Goal: Task Accomplishment & Management: Complete application form

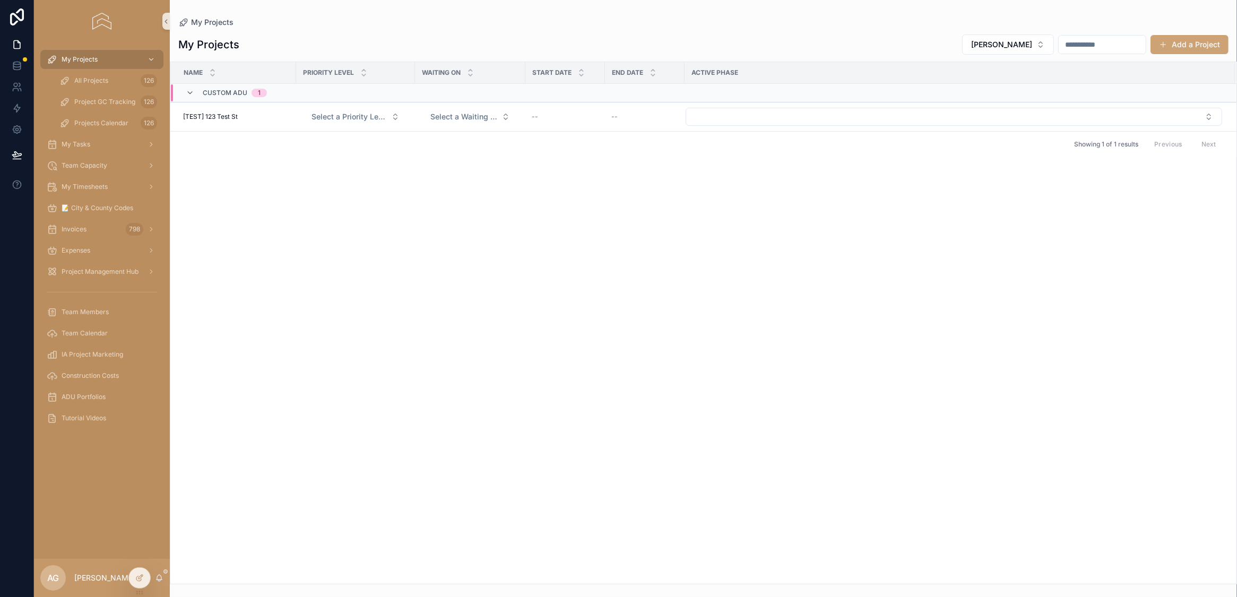
click at [548, 278] on div "Name Priority Level Waiting on Start Date End Date Active Phase Custom ADU 1 [T…" at bounding box center [703, 323] width 1066 height 522
click at [90, 245] on div "Expenses" at bounding box center [102, 250] width 110 height 17
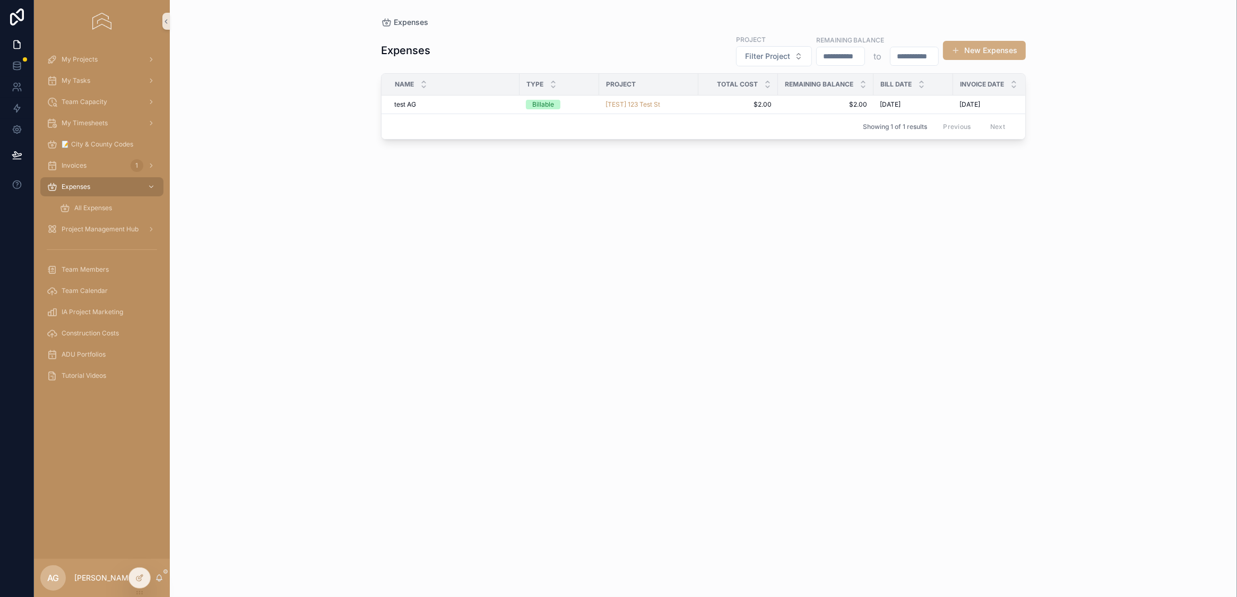
click at [973, 49] on button "New Expenses" at bounding box center [984, 50] width 83 height 19
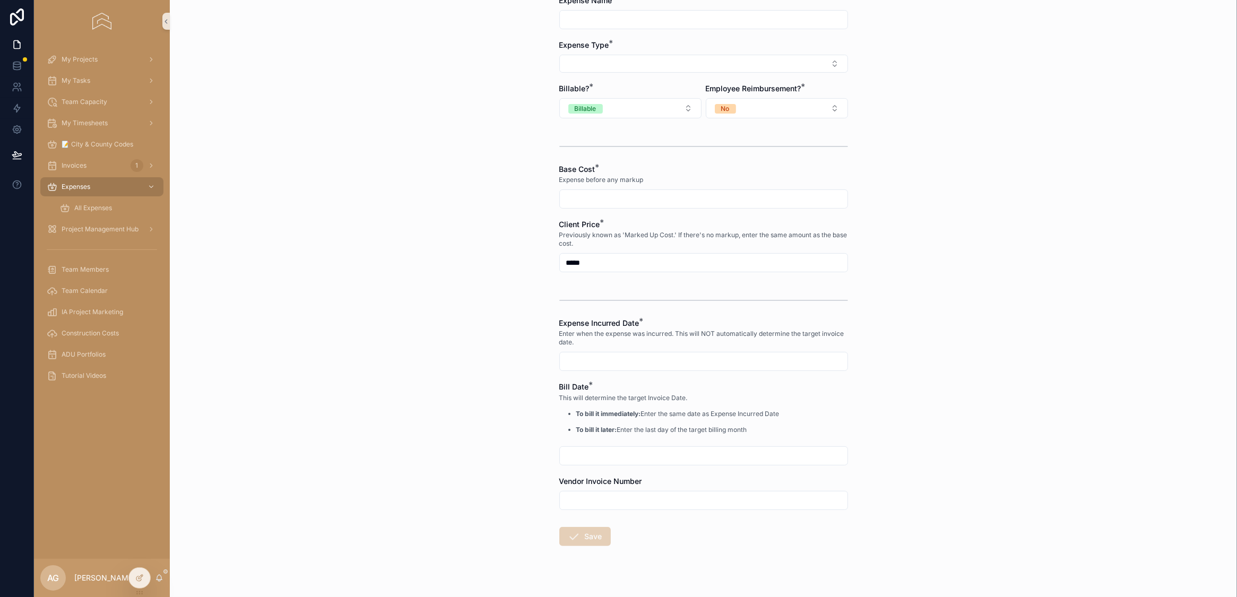
scroll to position [183, 0]
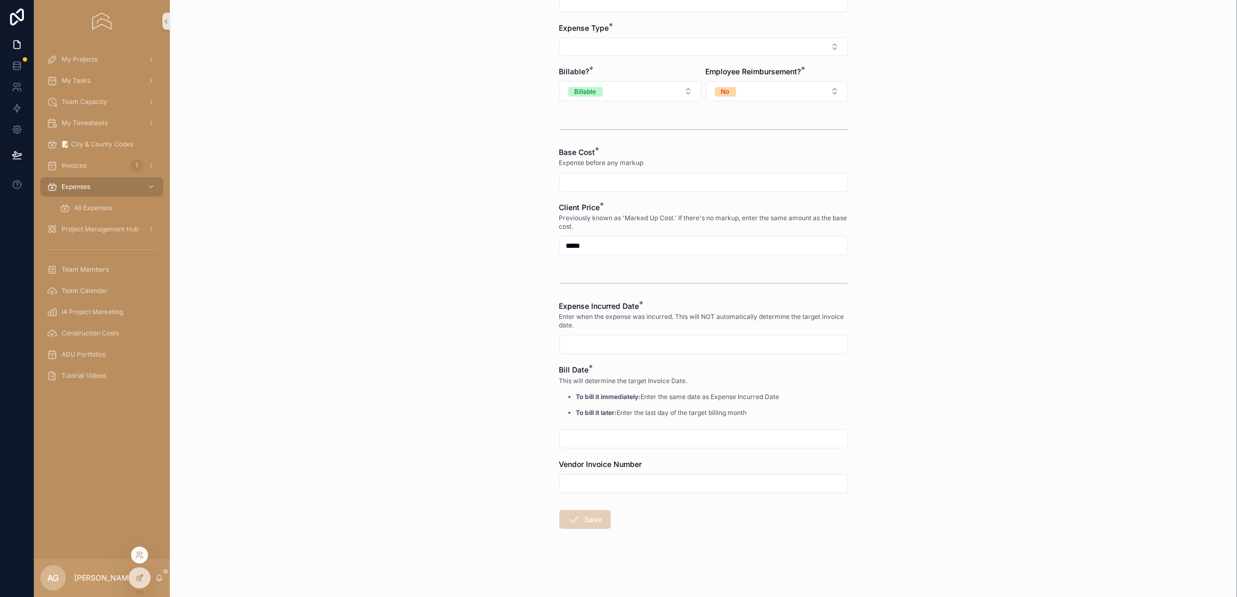
click at [141, 580] on icon at bounding box center [139, 578] width 8 height 8
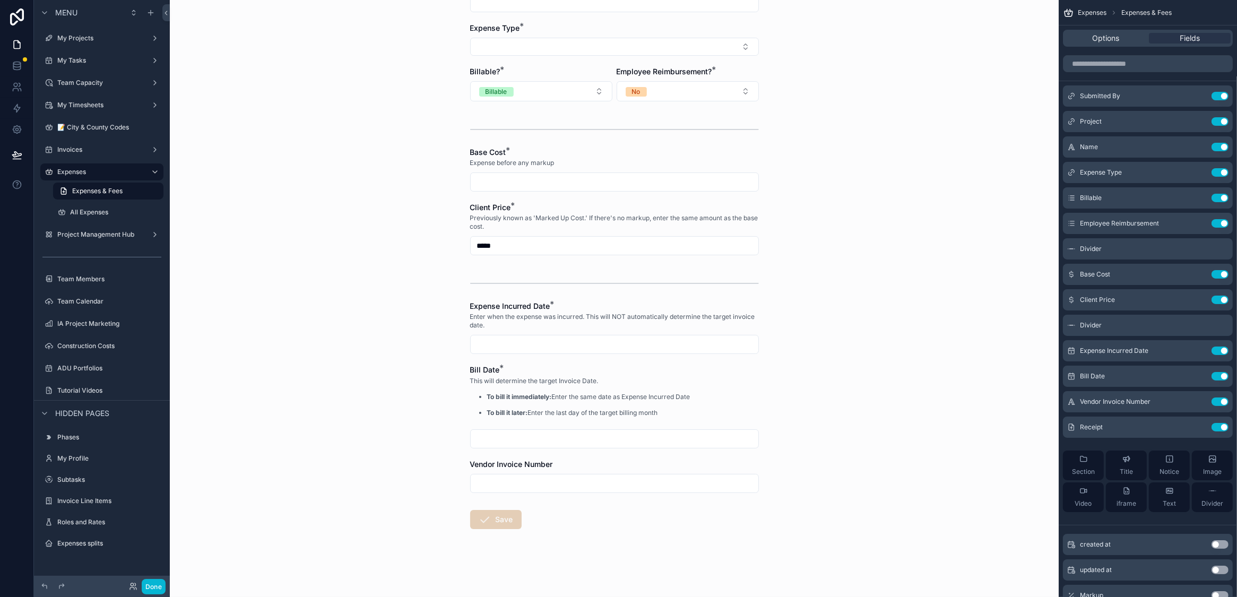
scroll to position [0, 0]
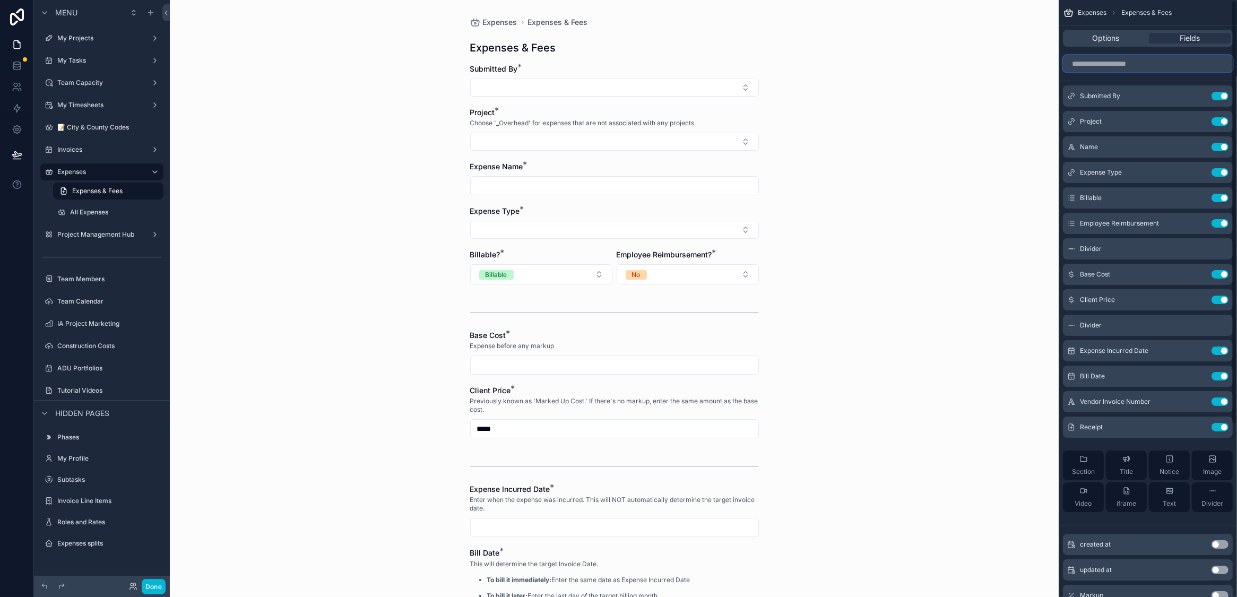
click at [1154, 67] on input "scrollable content" at bounding box center [1148, 63] width 170 height 17
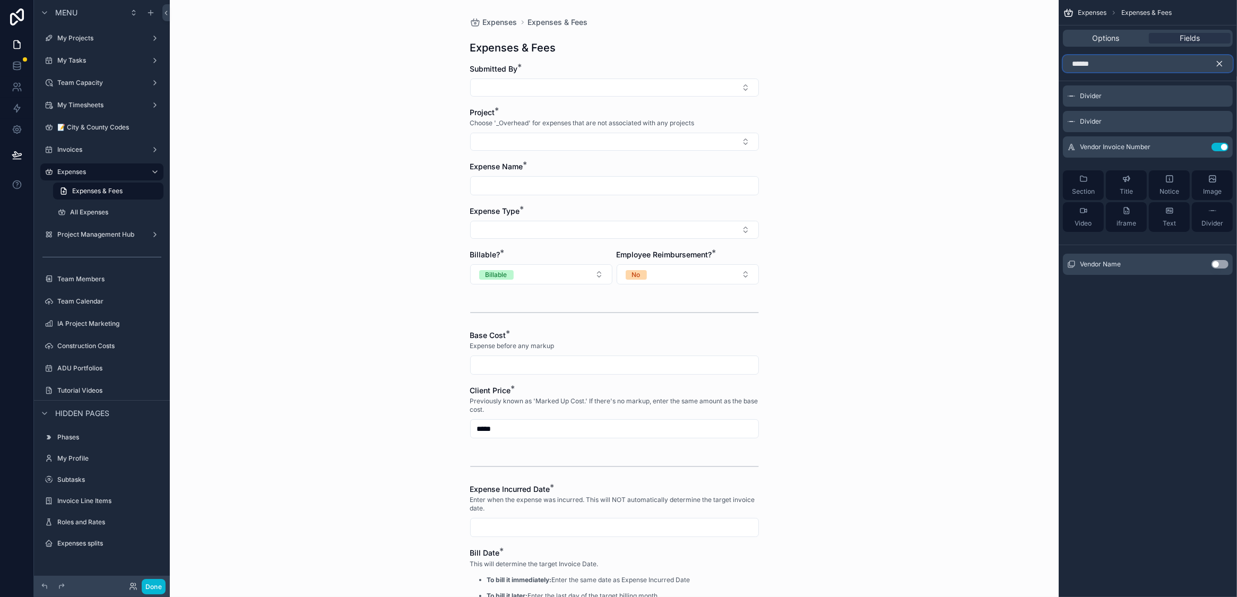
type input "******"
click at [1214, 262] on button "Use setting" at bounding box center [1220, 264] width 17 height 8
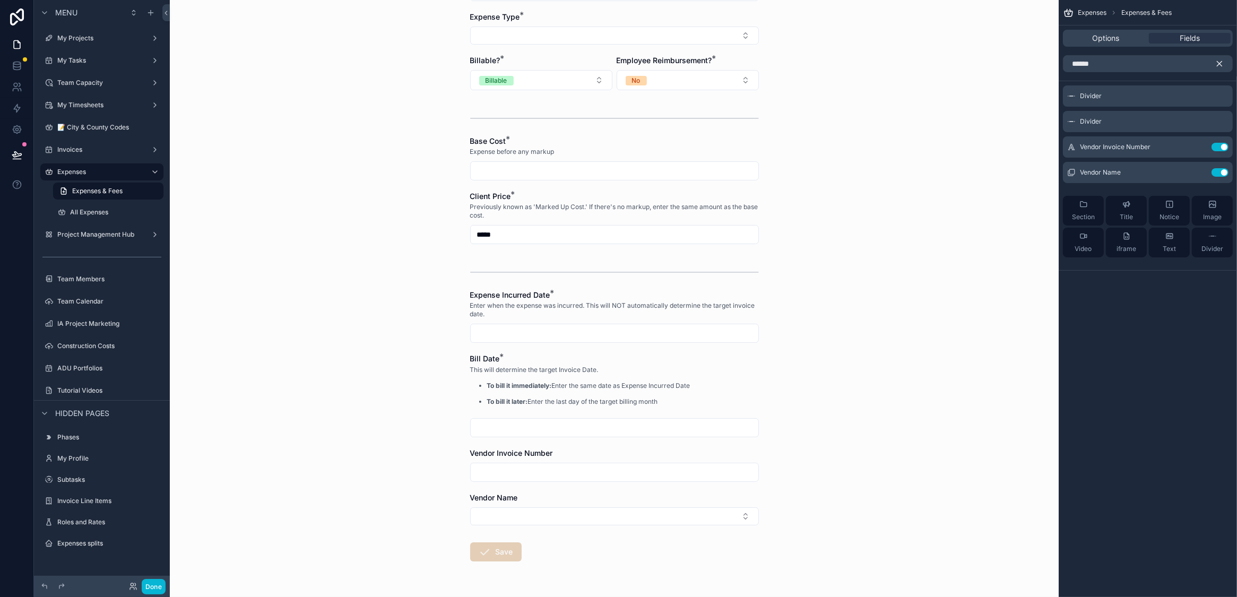
scroll to position [227, 0]
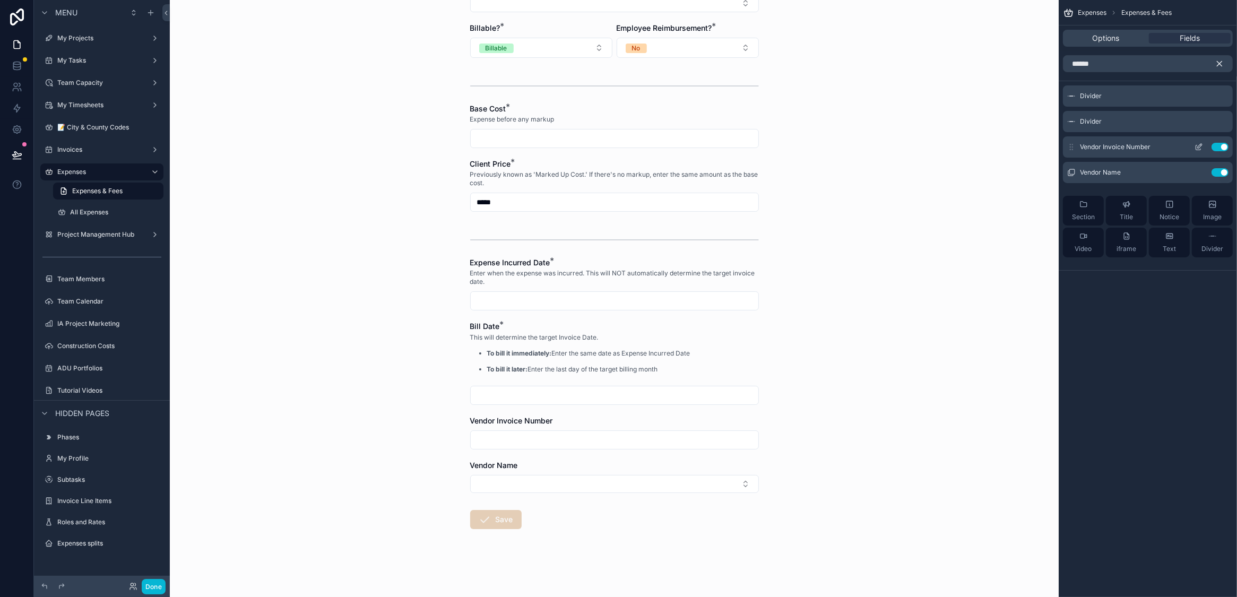
drag, startPoint x: 1071, startPoint y: 173, endPoint x: 1073, endPoint y: 139, distance: 34.0
click at [1073, 139] on div "Divider Divider Vendor Invoice Number Use setting Vendor Name Use setting Secti…" at bounding box center [1148, 175] width 178 height 180
drag, startPoint x: 1073, startPoint y: 170, endPoint x: 1079, endPoint y: 128, distance: 41.9
click at [1079, 128] on div "Divider Divider Vendor Invoice Number Use setting Vendor Name Use setting Secti…" at bounding box center [1148, 175] width 178 height 180
drag, startPoint x: 1074, startPoint y: 173, endPoint x: 1072, endPoint y: 163, distance: 10.3
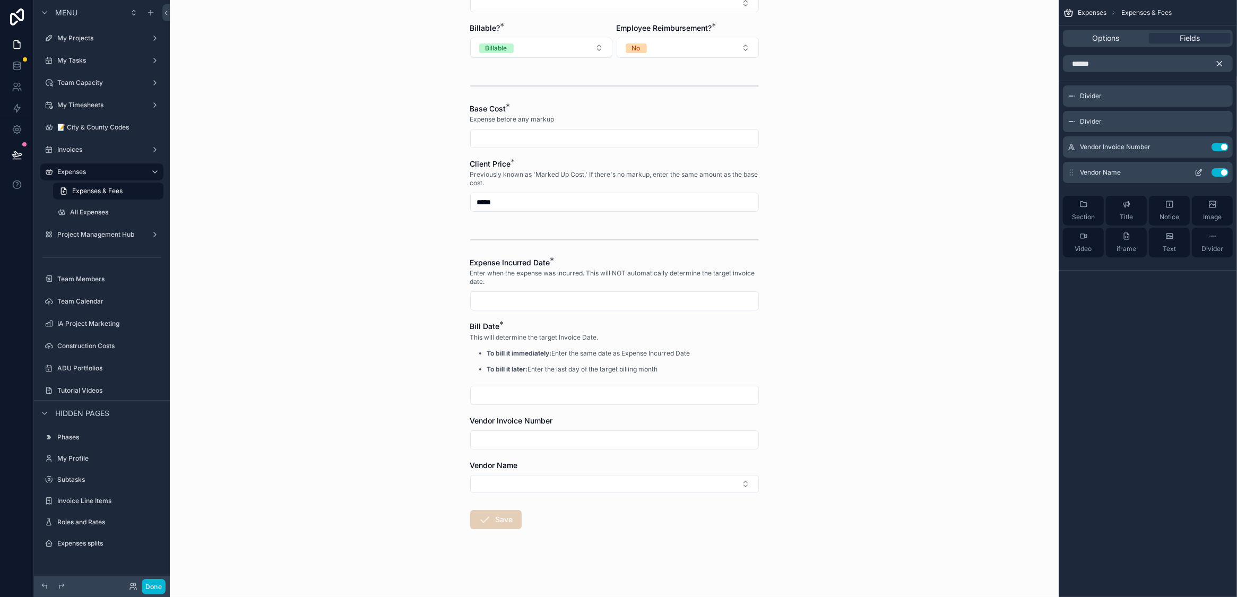
click at [1074, 137] on div "Divider Divider Vendor Invoice Number Use setting Vendor Name Use setting Secti…" at bounding box center [1148, 175] width 178 height 180
drag, startPoint x: 1073, startPoint y: 145, endPoint x: 1080, endPoint y: 190, distance: 45.2
click at [1080, 190] on div "Divider Divider Vendor Invoice Number Use setting Vendor Name Use setting Secti…" at bounding box center [1148, 175] width 178 height 180
click at [1217, 64] on icon "scrollable content" at bounding box center [1220, 64] width 10 height 10
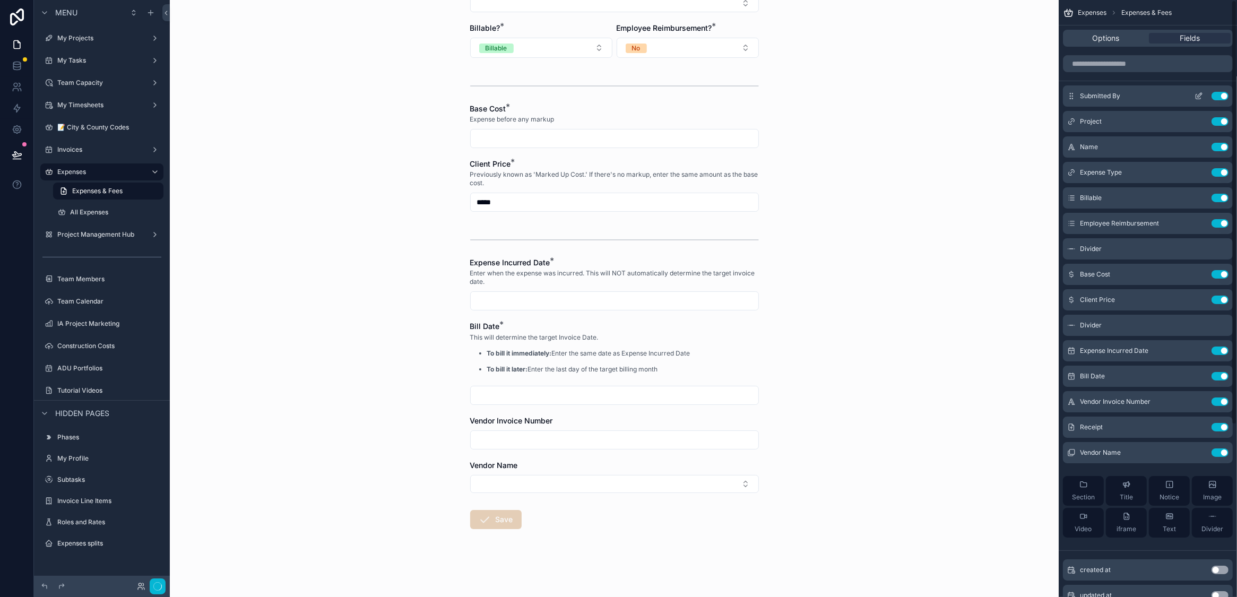
scroll to position [0, 0]
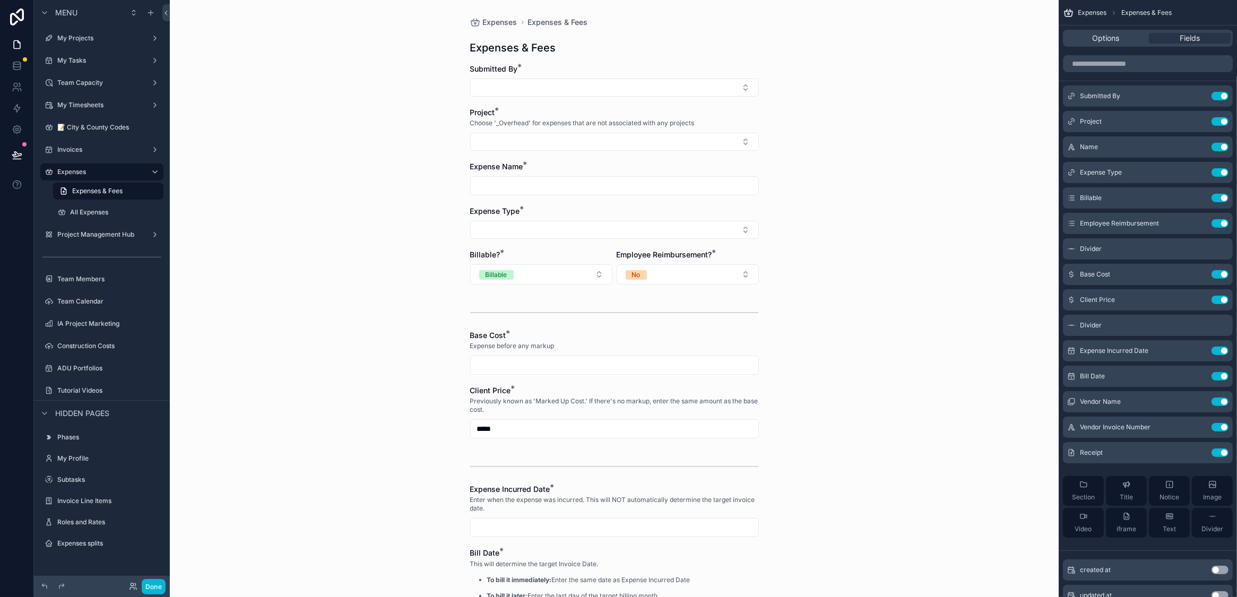
click at [872, 431] on div "Expenses Expenses & Fees Expenses & Fees Submitted By * Project * Choose '_Over…" at bounding box center [614, 298] width 889 height 597
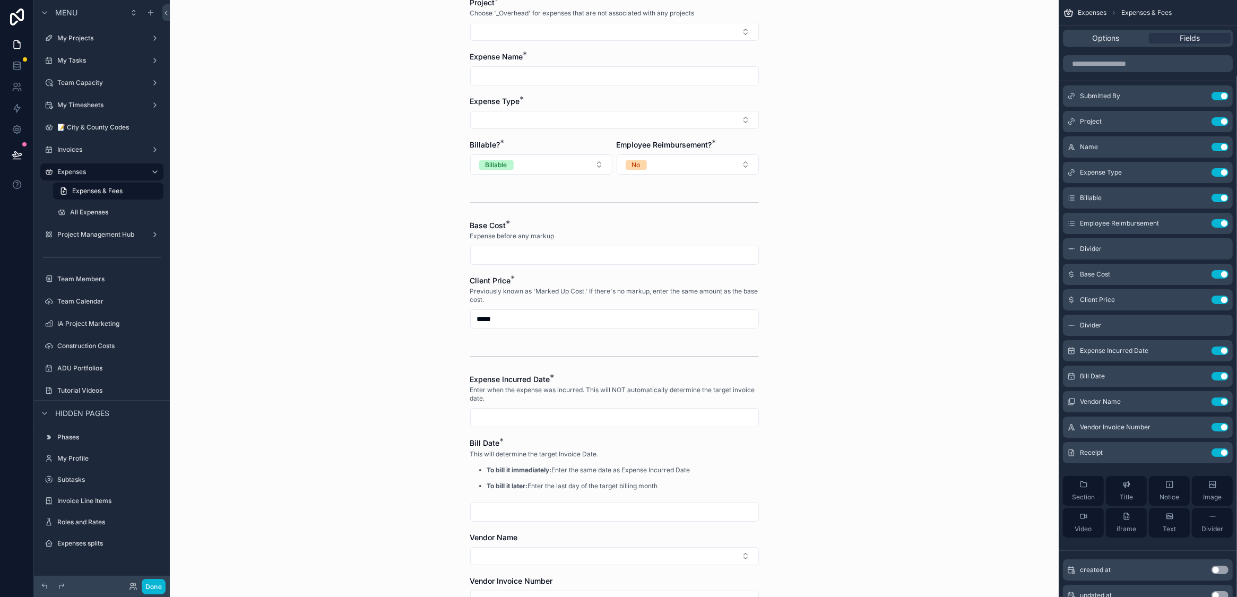
scroll to position [227, 0]
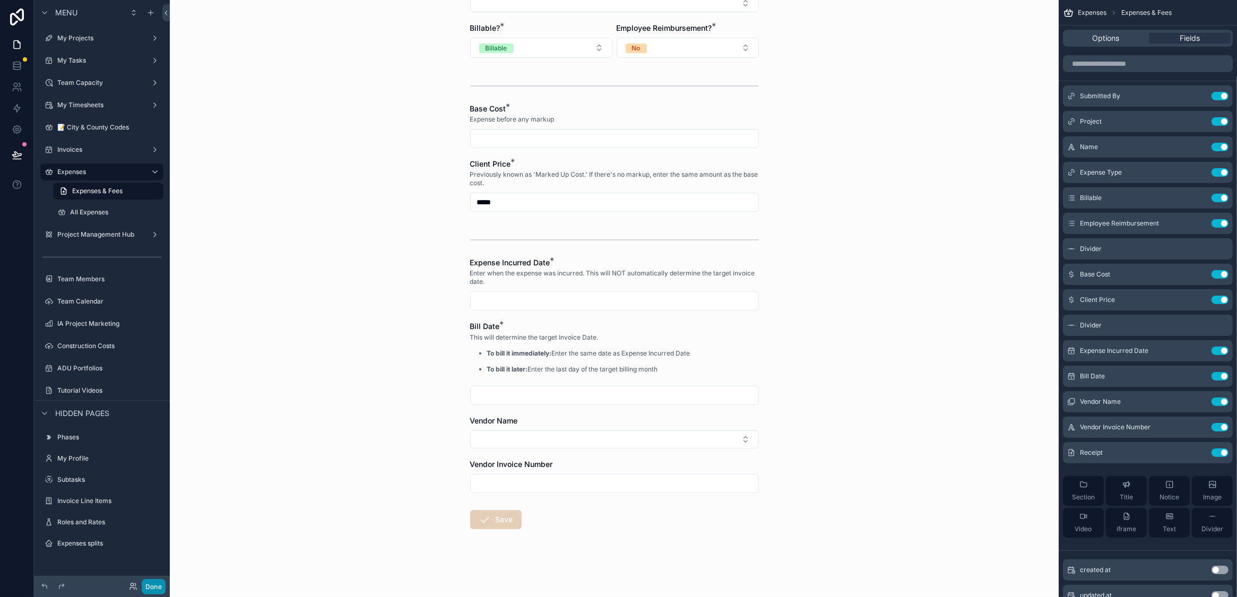
click at [152, 585] on button "Done" at bounding box center [154, 586] width 24 height 15
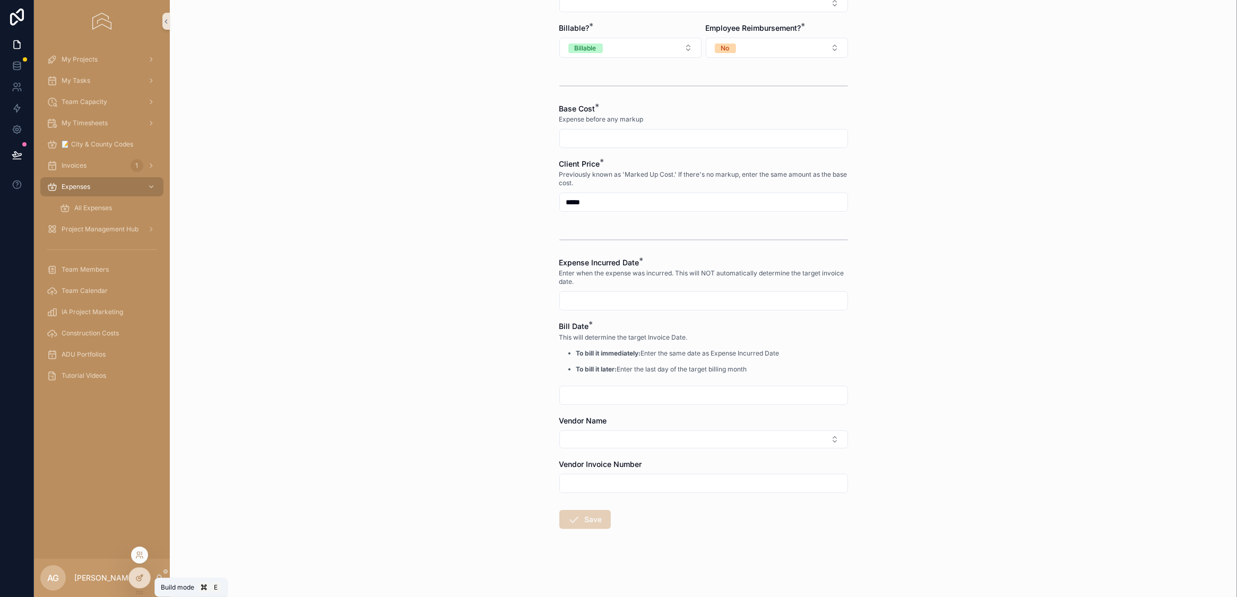
click at [129, 575] on div at bounding box center [139, 578] width 21 height 20
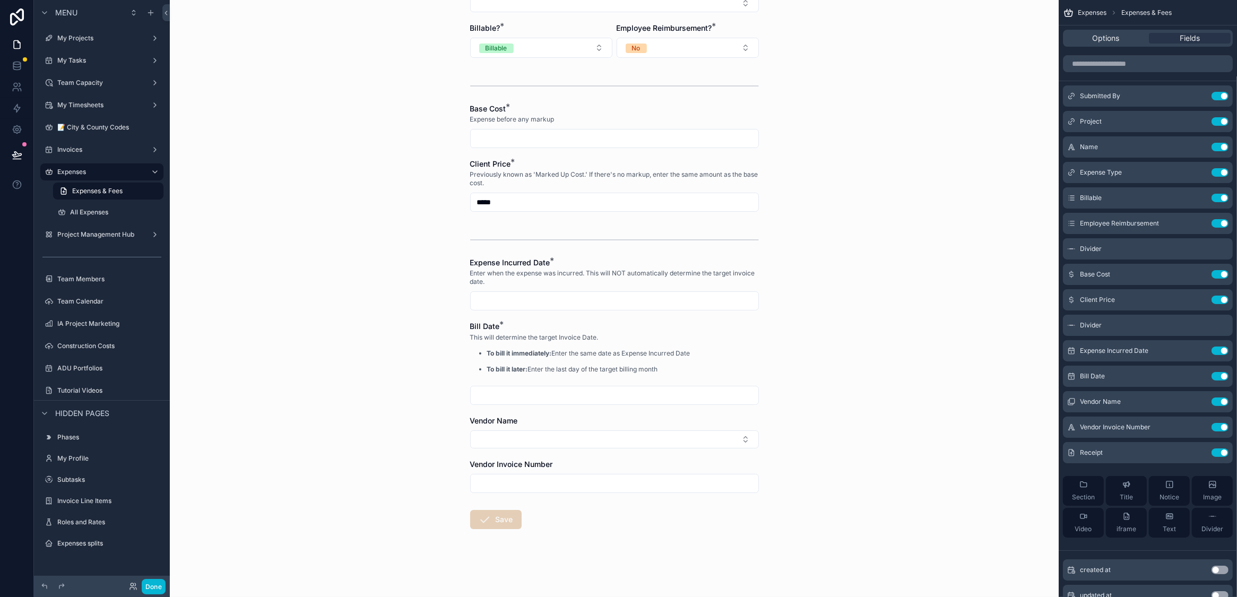
scroll to position [0, 0]
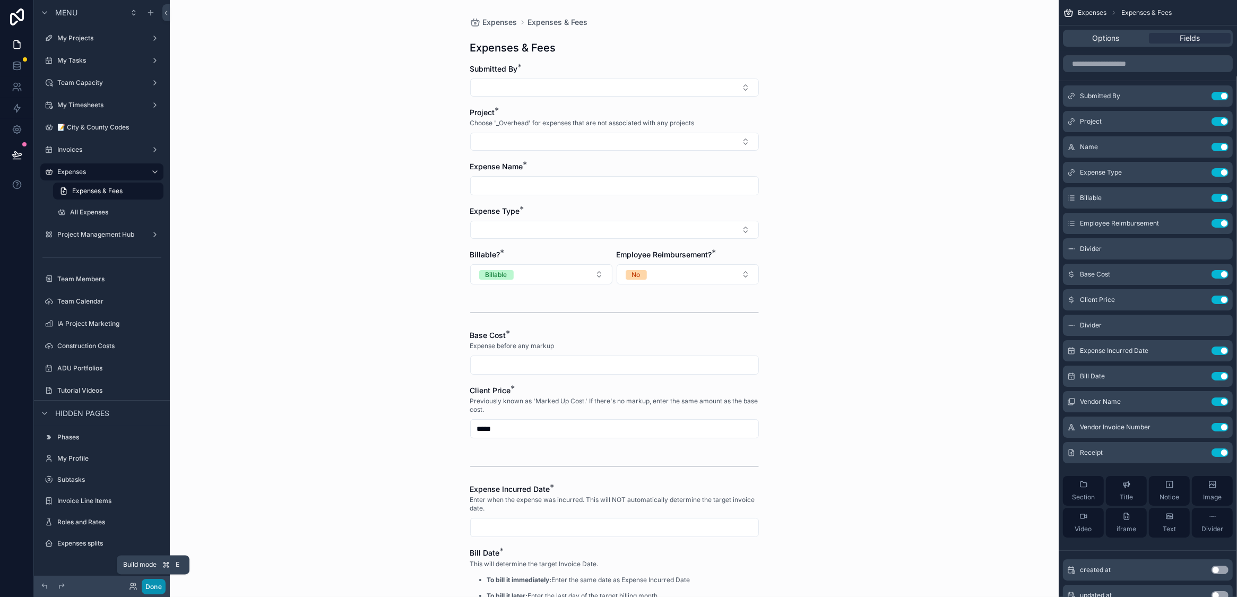
click at [155, 582] on button "Done" at bounding box center [154, 586] width 24 height 15
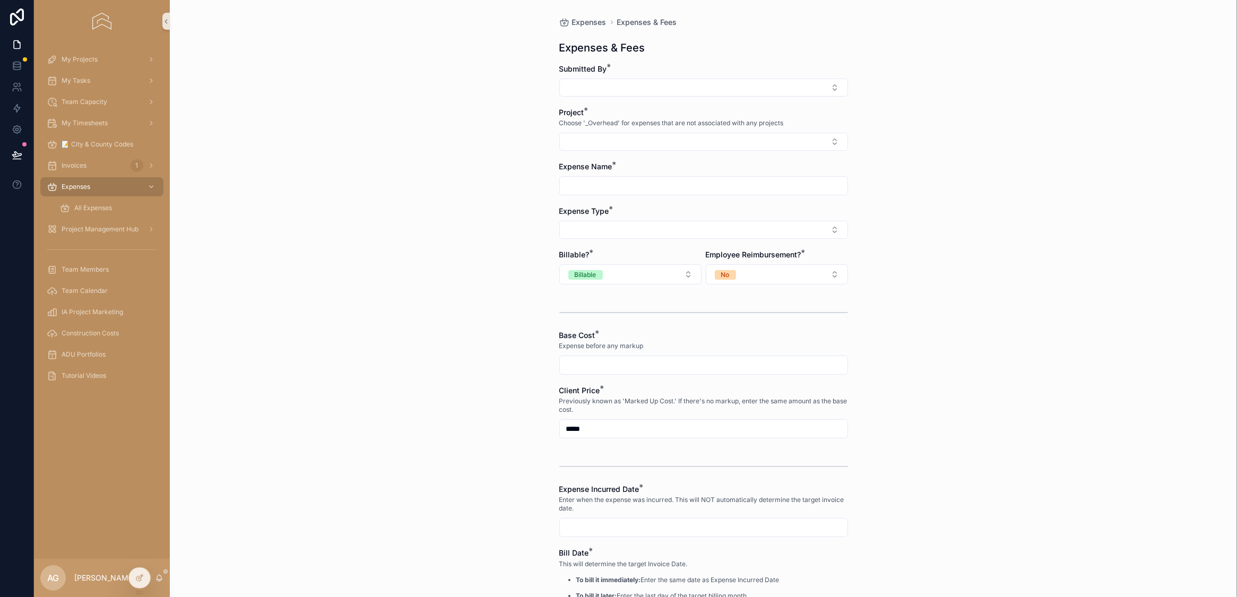
click at [271, 414] on div "Expenses Expenses & Fees Expenses & Fees Submitted By * Project * Choose '_Over…" at bounding box center [703, 298] width 1067 height 597
click at [20, 162] on button at bounding box center [16, 155] width 23 height 30
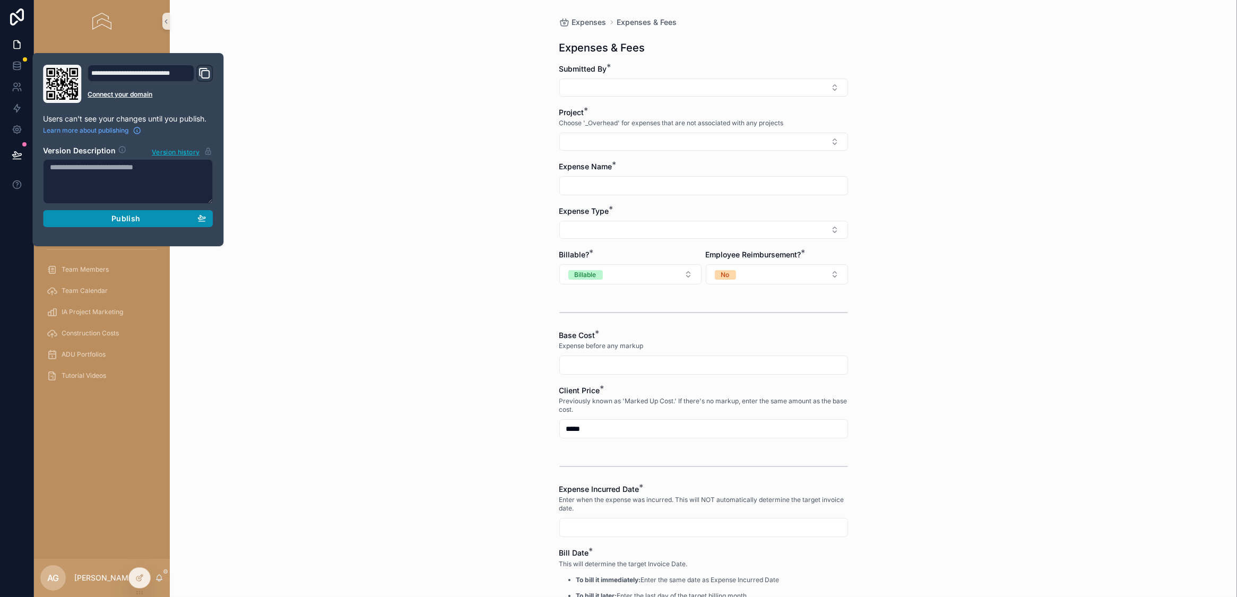
click at [148, 225] on button "Publish" at bounding box center [128, 218] width 170 height 17
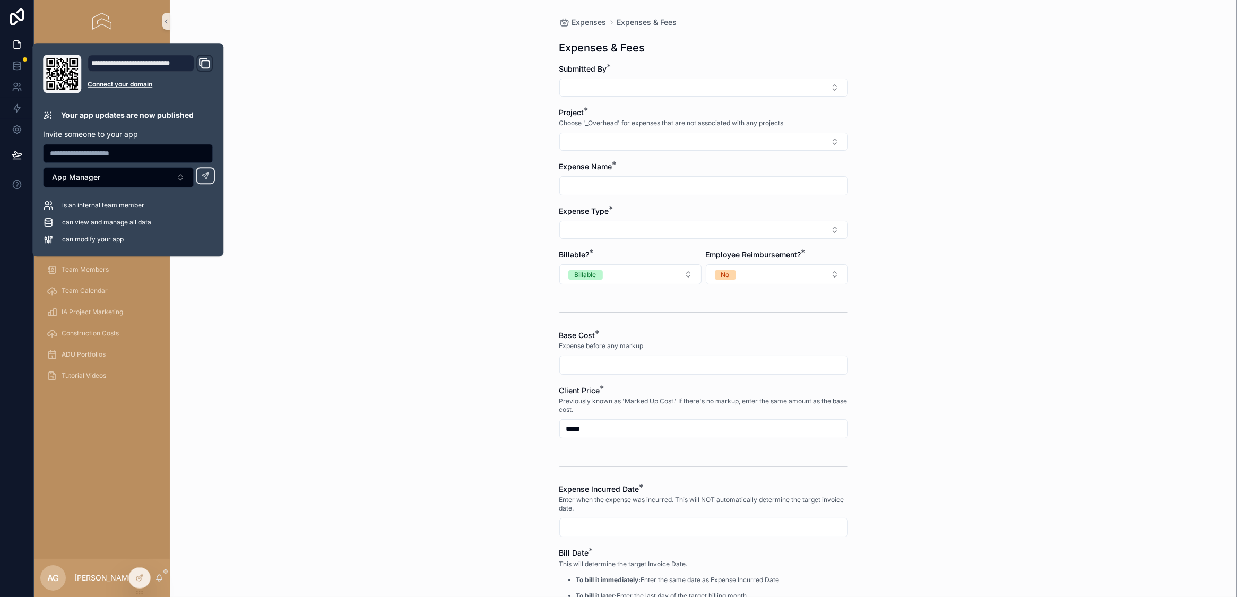
click at [269, 224] on div "Expenses Expenses & Fees Expenses & Fees Submitted By * Project * Choose '_Over…" at bounding box center [703, 298] width 1067 height 597
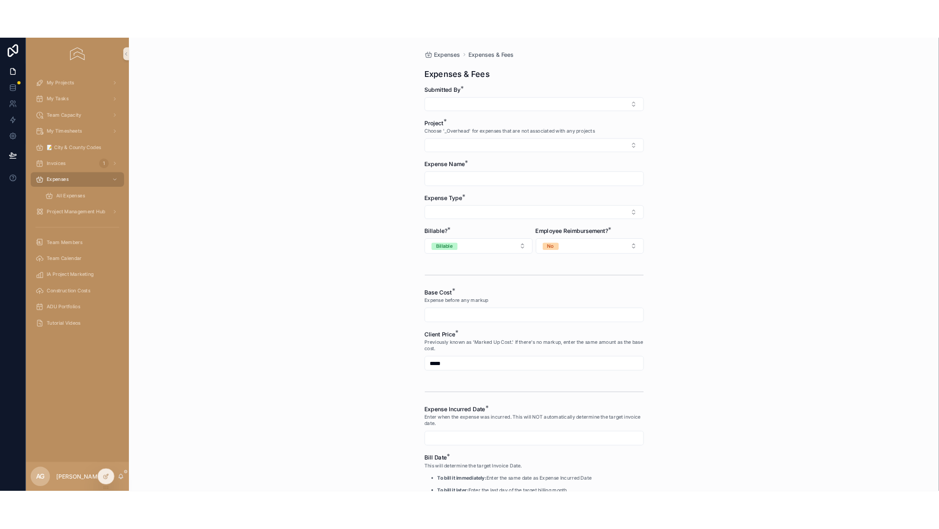
scroll to position [227, 0]
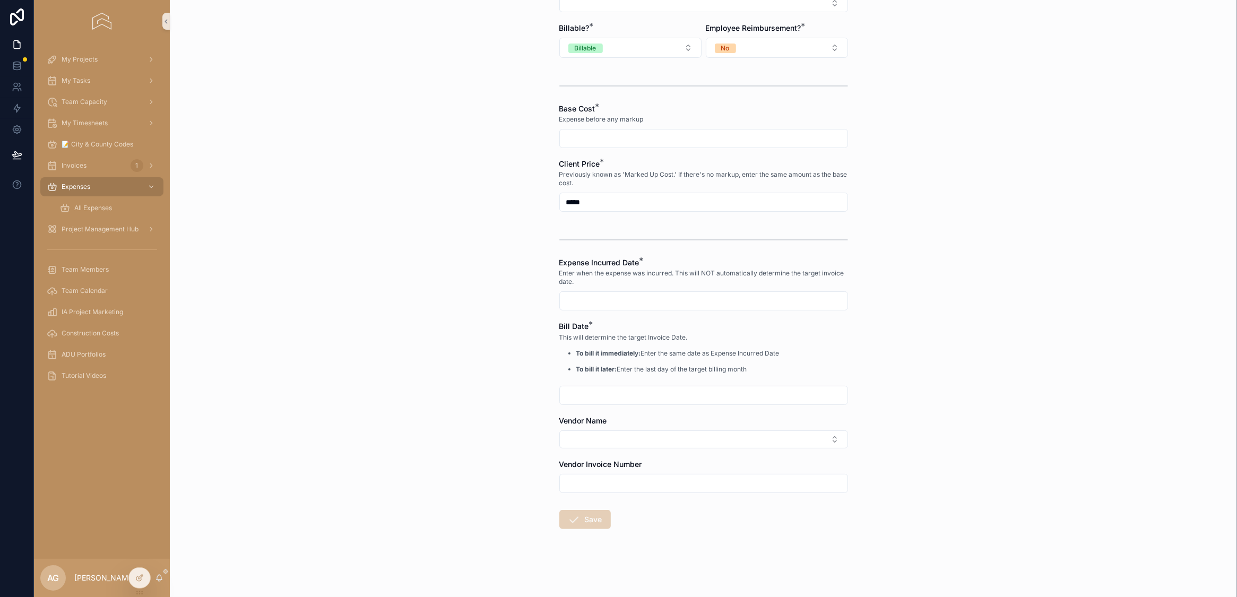
drag, startPoint x: 1060, startPoint y: 324, endPoint x: 1060, endPoint y: 316, distance: 8.0
click at [1060, 324] on div "Expenses Expenses & Fees Expenses & Fees Submitted By * Project * Choose '_Over…" at bounding box center [703, 71] width 1067 height 597
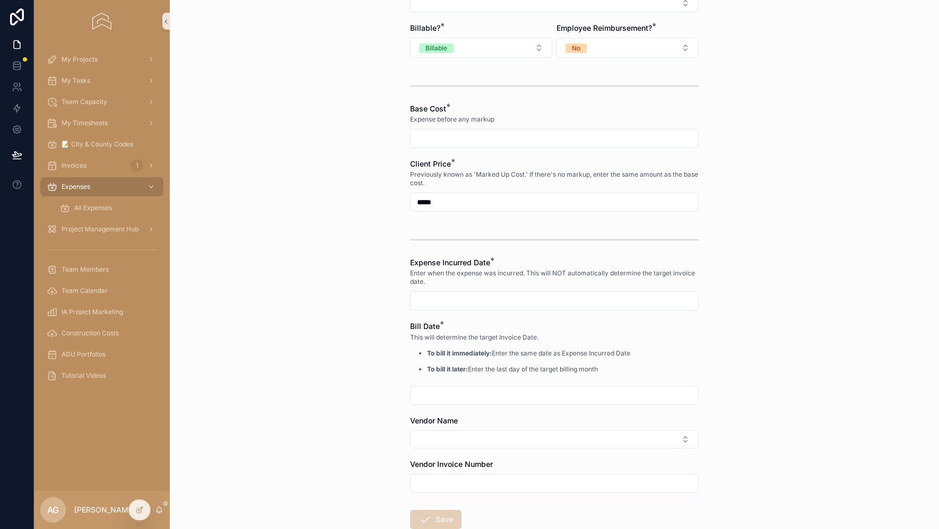
scroll to position [224, 0]
